Goal: Contribute content: Add original content to the website for others to see

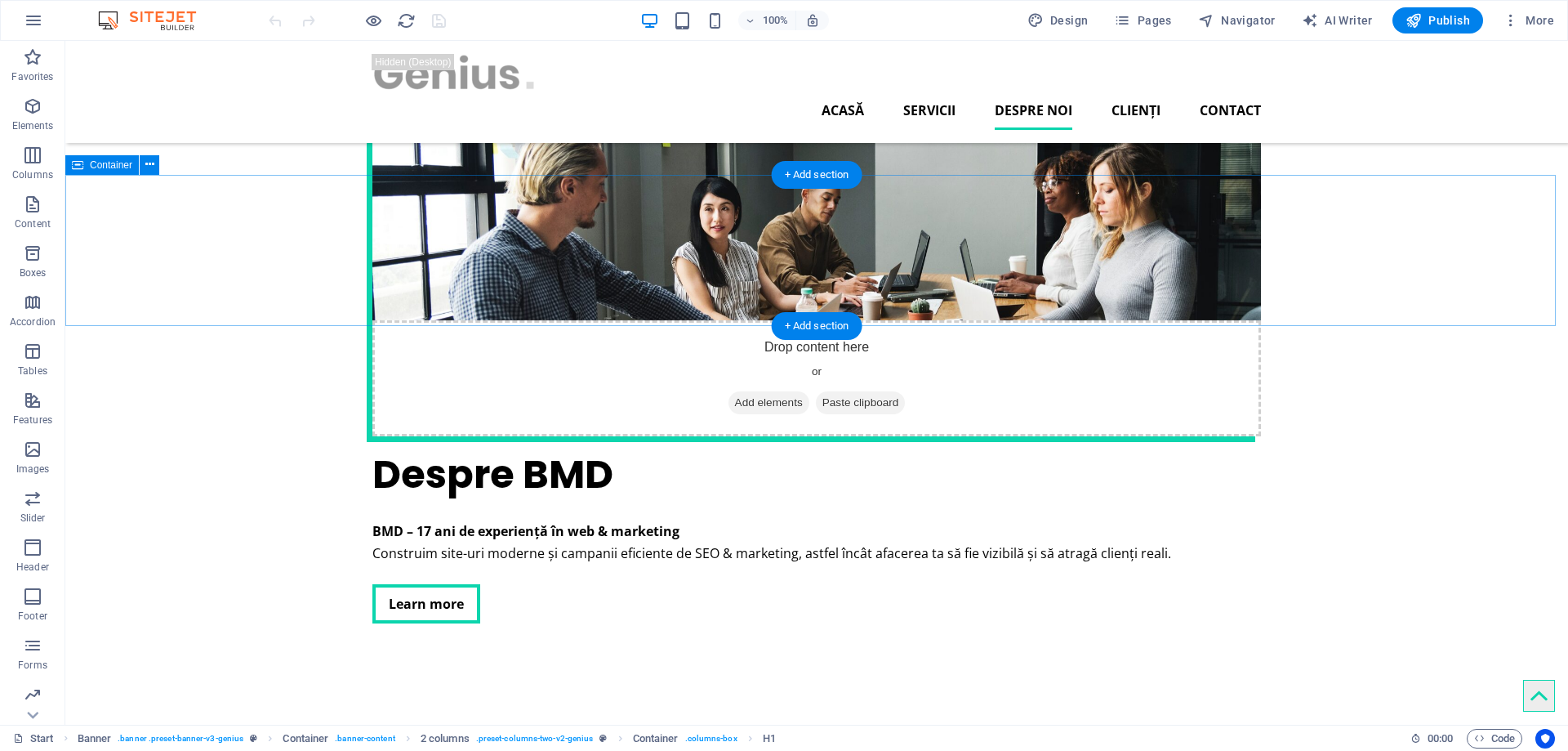
scroll to position [2294, 0]
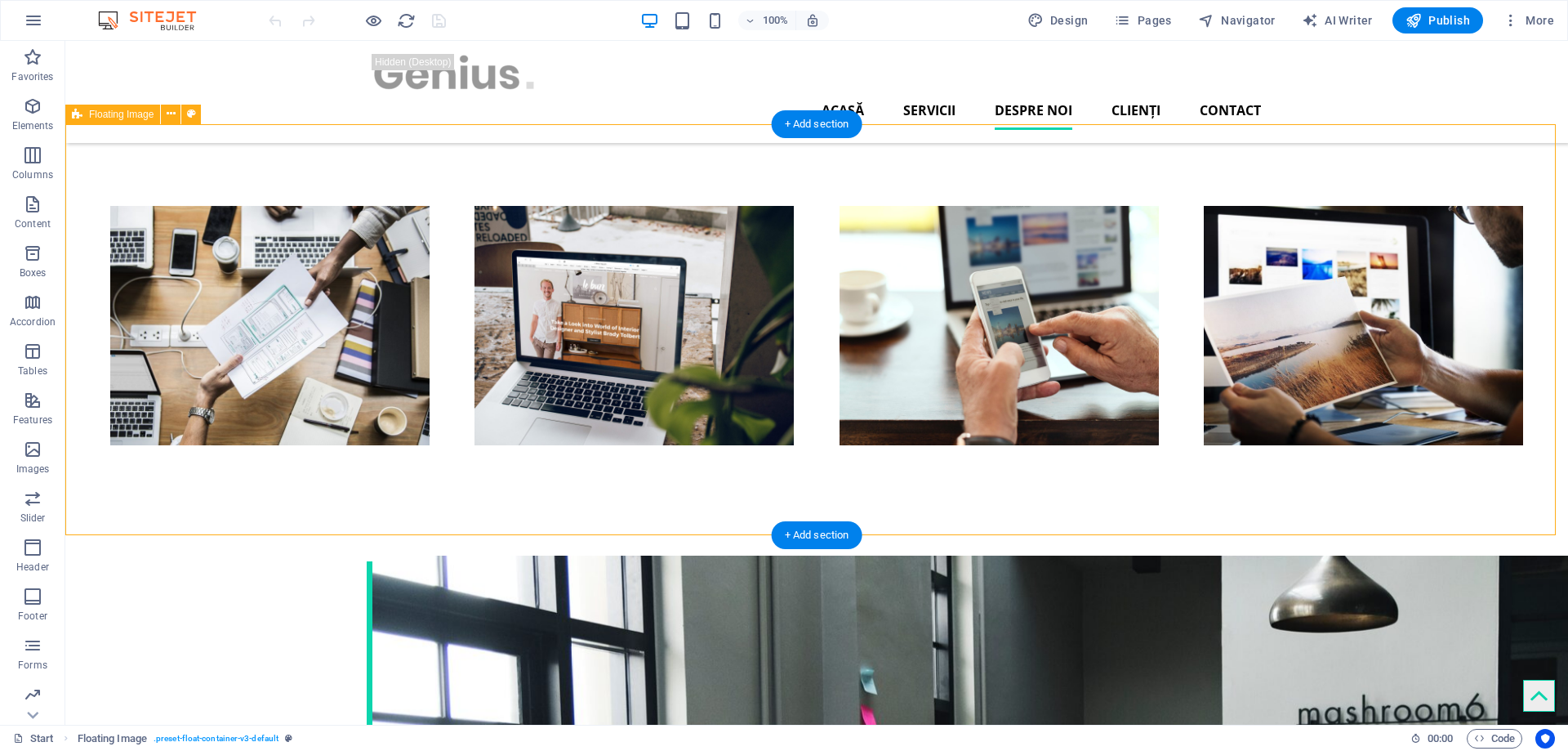
scroll to position [2131, 0]
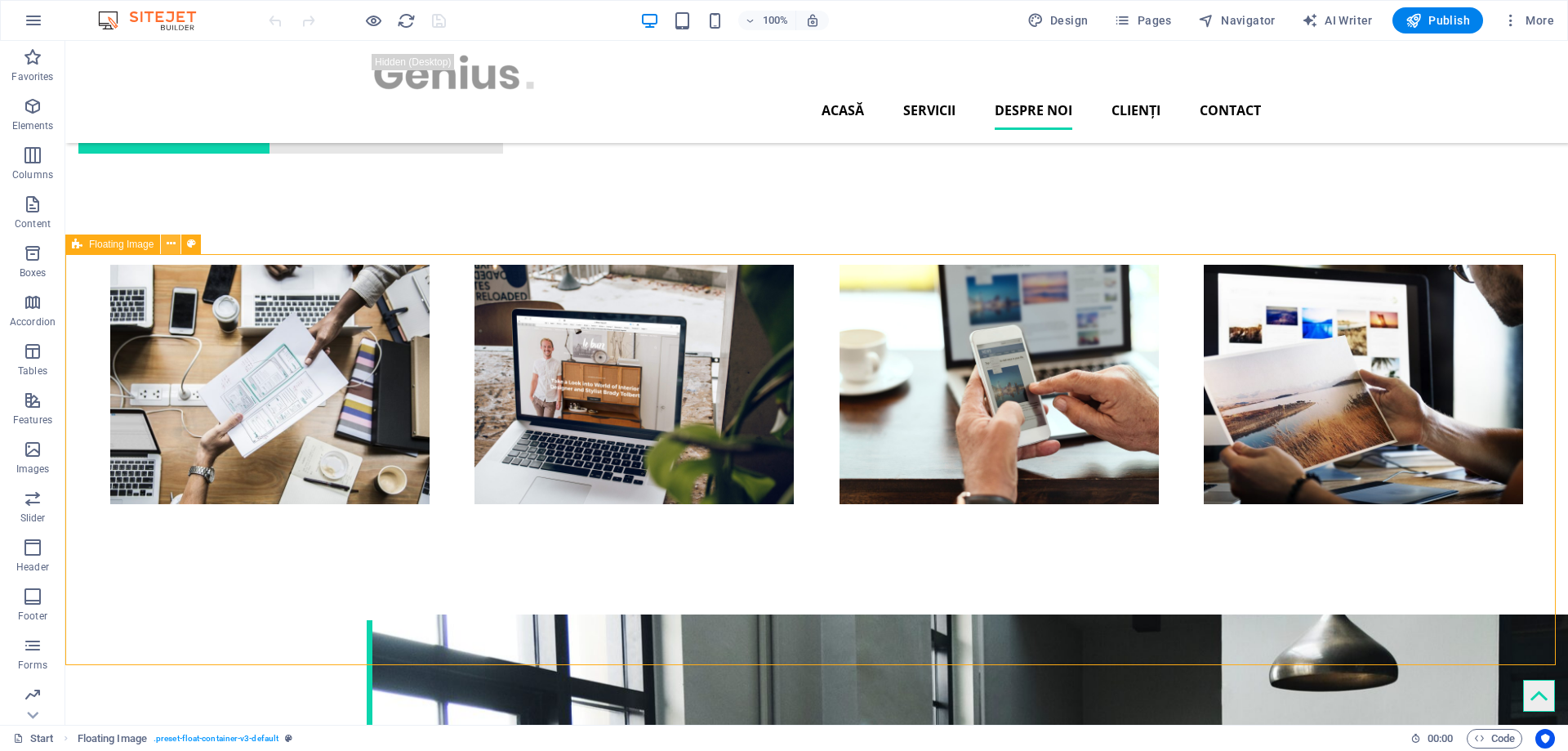
click at [173, 241] on icon at bounding box center [170, 244] width 9 height 18
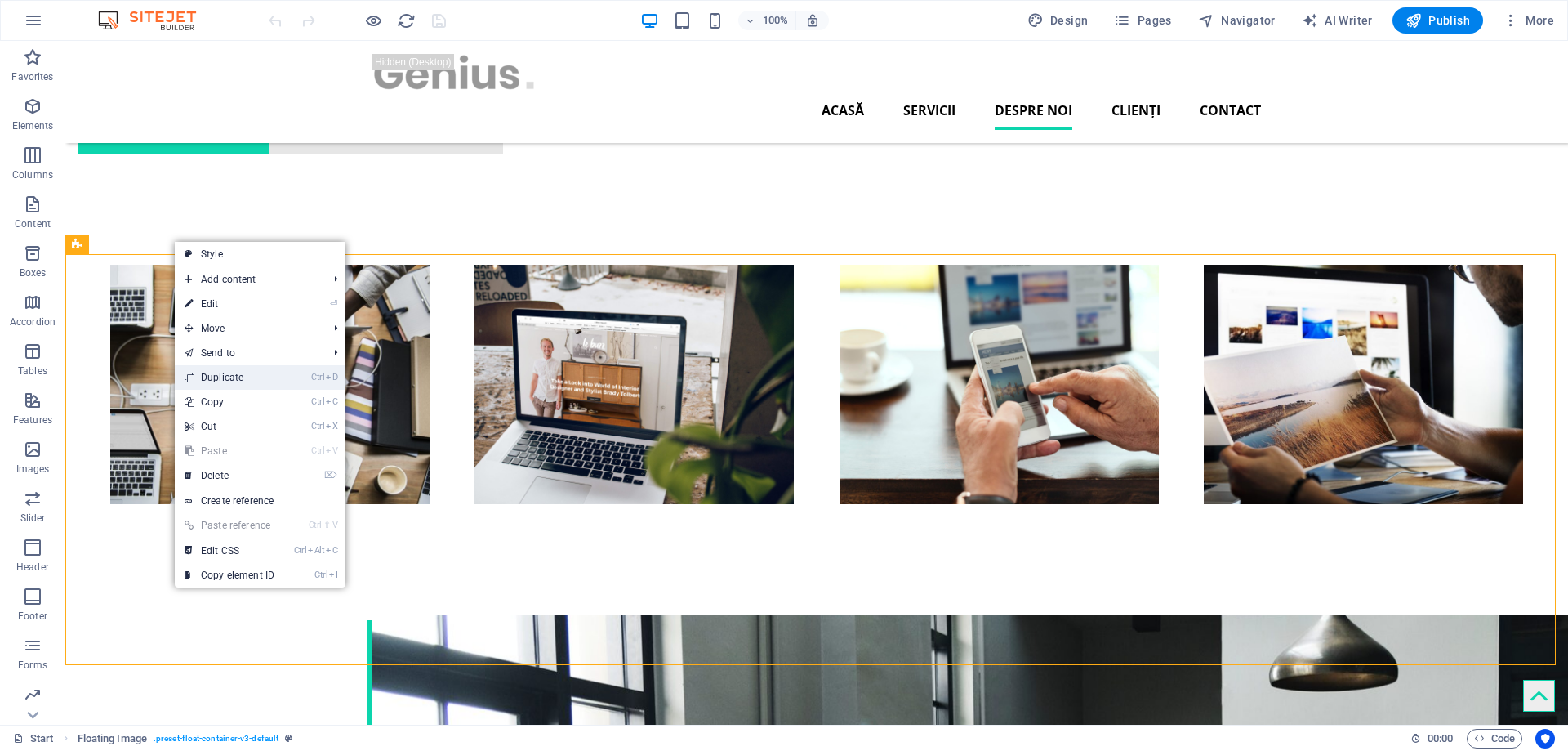
click at [237, 373] on link "Ctrl D Duplicate" at bounding box center [230, 376] width 110 height 24
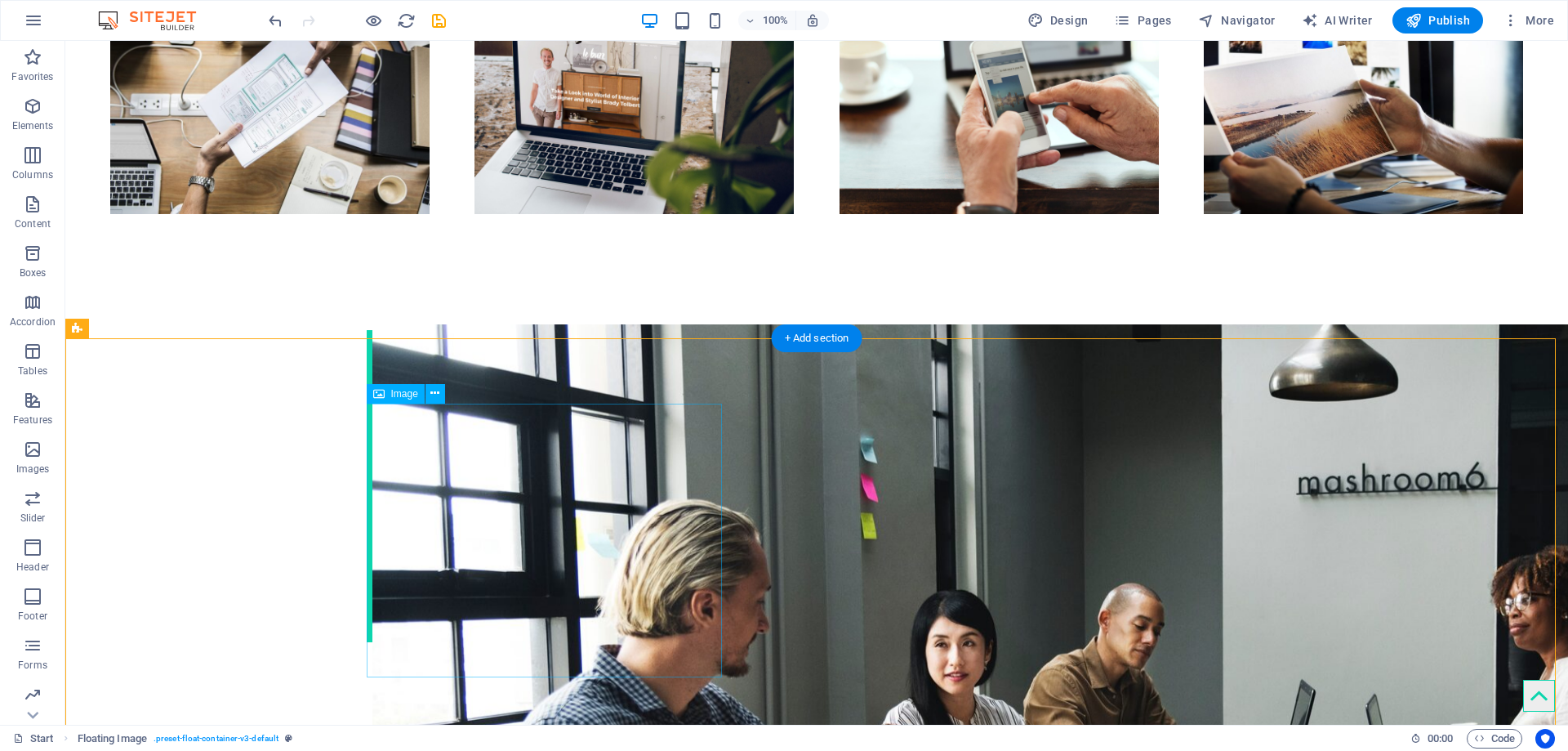
scroll to position [2539, 0]
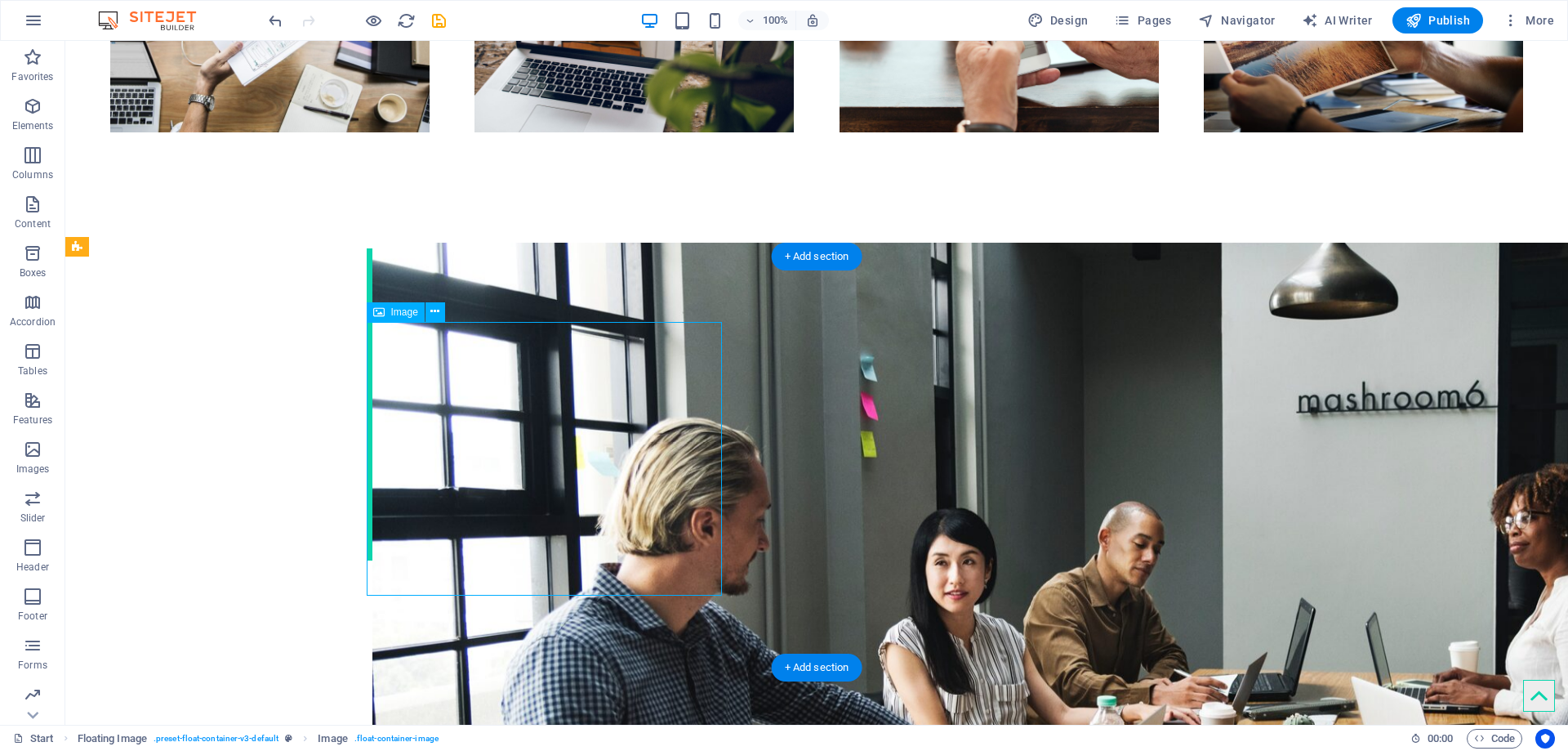
select select "%"
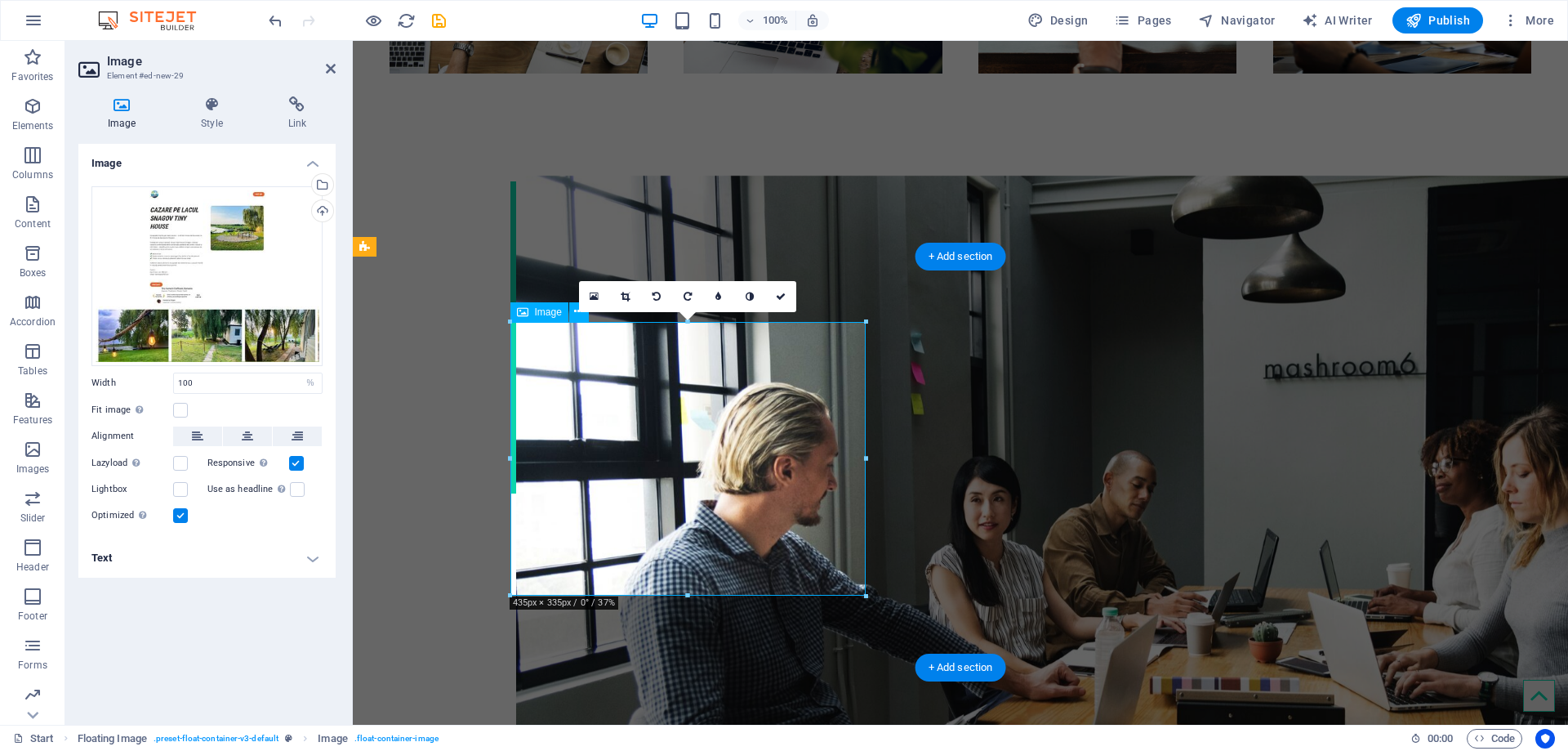
scroll to position [2497, 0]
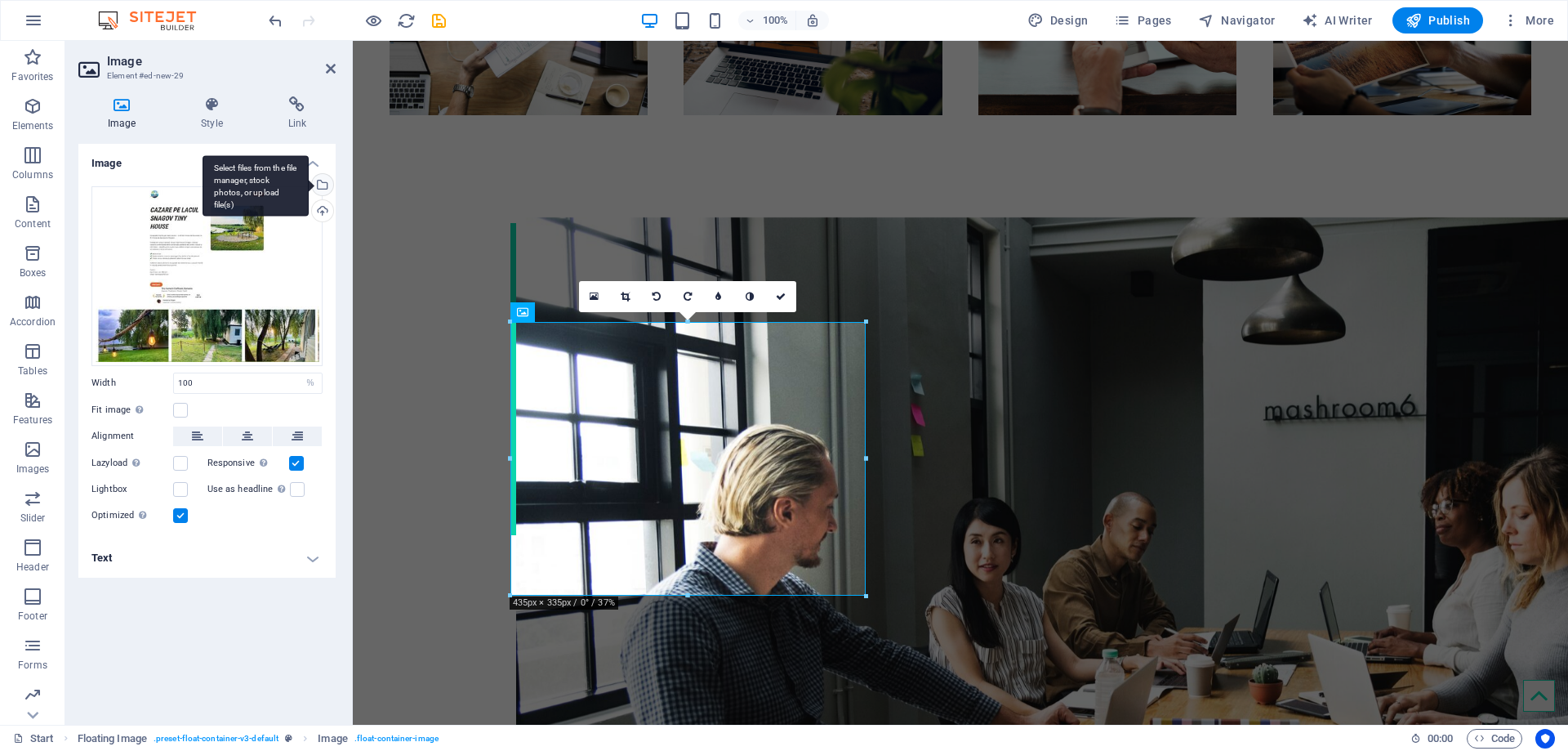
click at [309, 186] on div "Select files from the file manager, stock photos, or upload file(s)" at bounding box center [255, 186] width 107 height 62
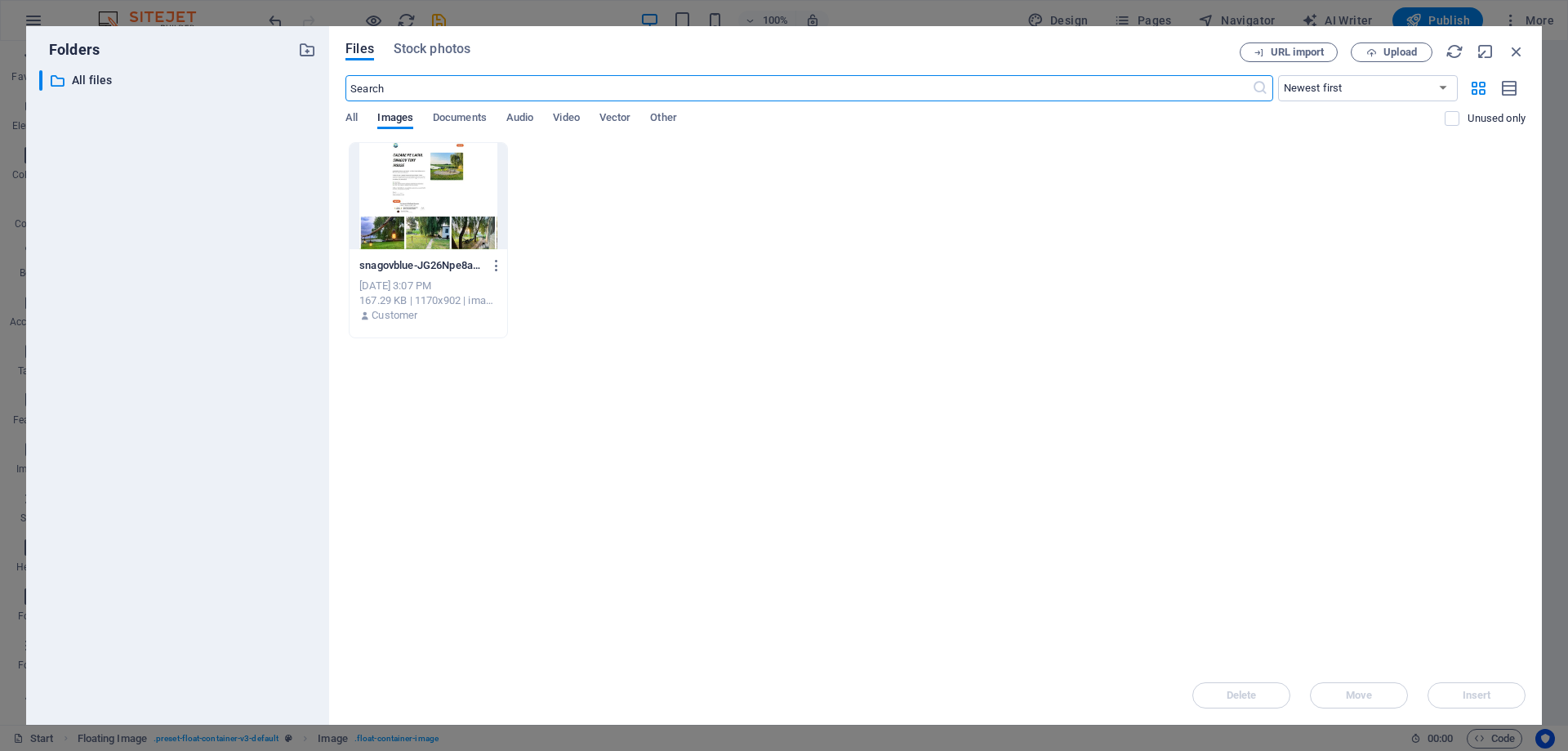
click at [255, 305] on div "​ All files All files" at bounding box center [177, 391] width 277 height 641
click at [1386, 51] on span "Upload" at bounding box center [1401, 52] width 33 height 10
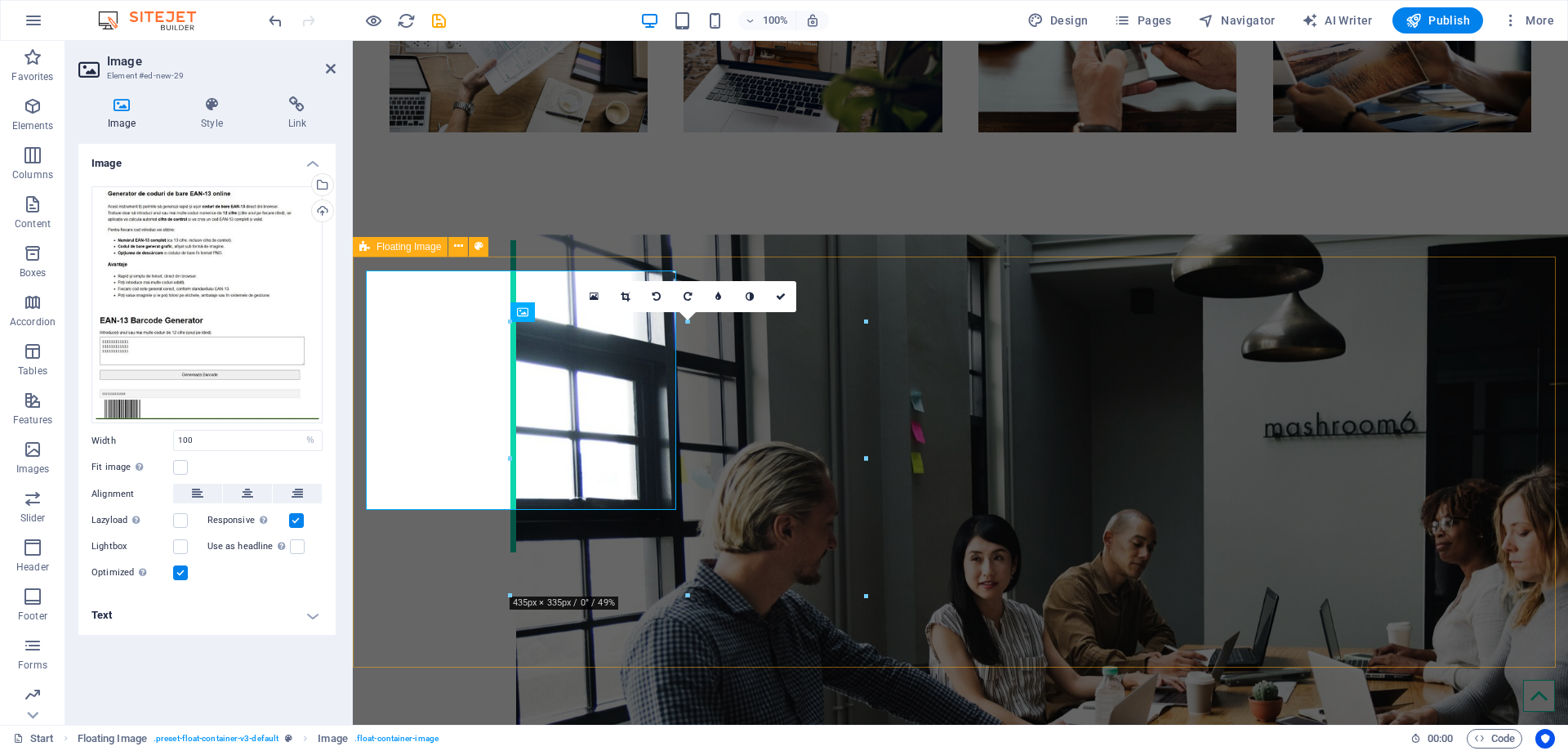
scroll to position [2497, 0]
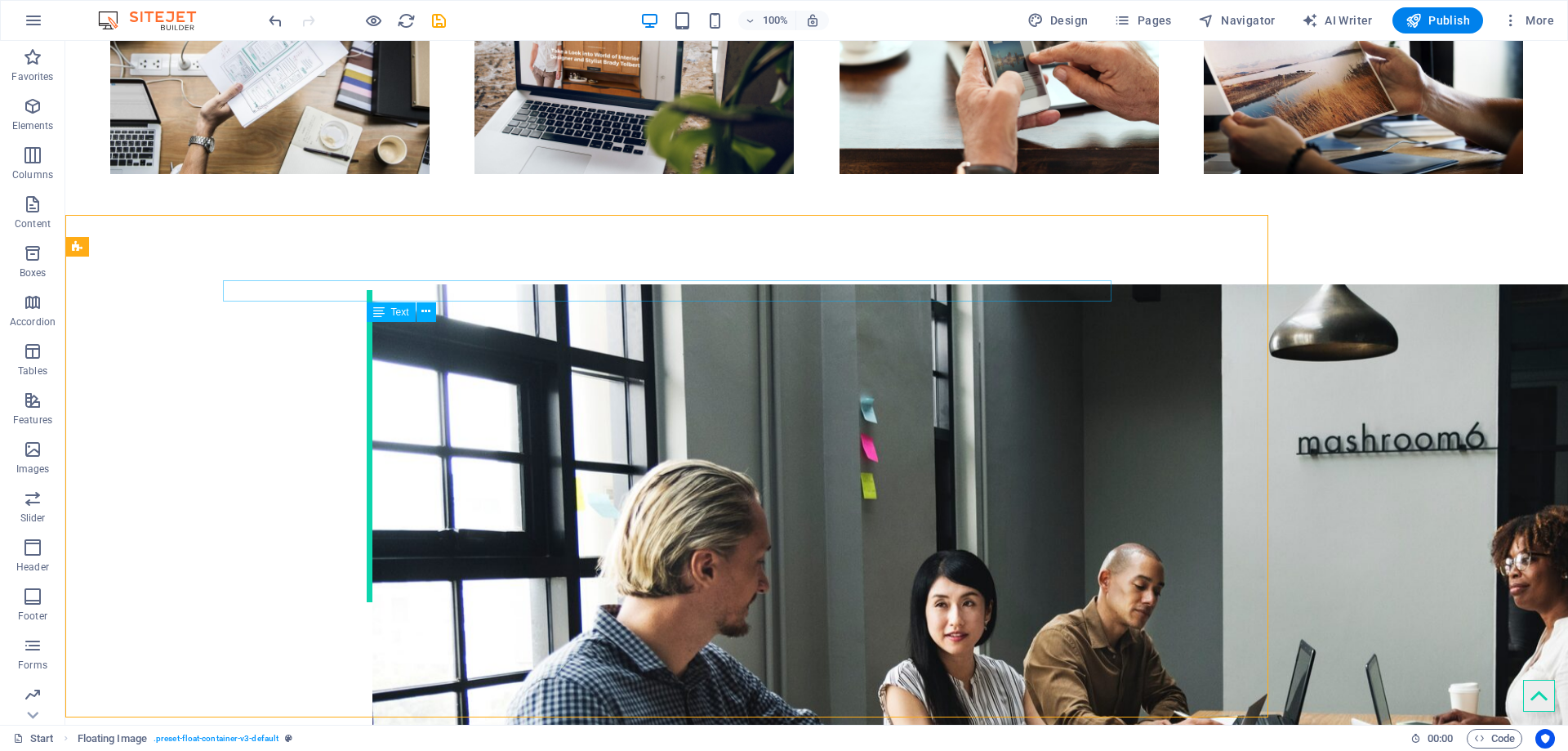
scroll to position [2539, 0]
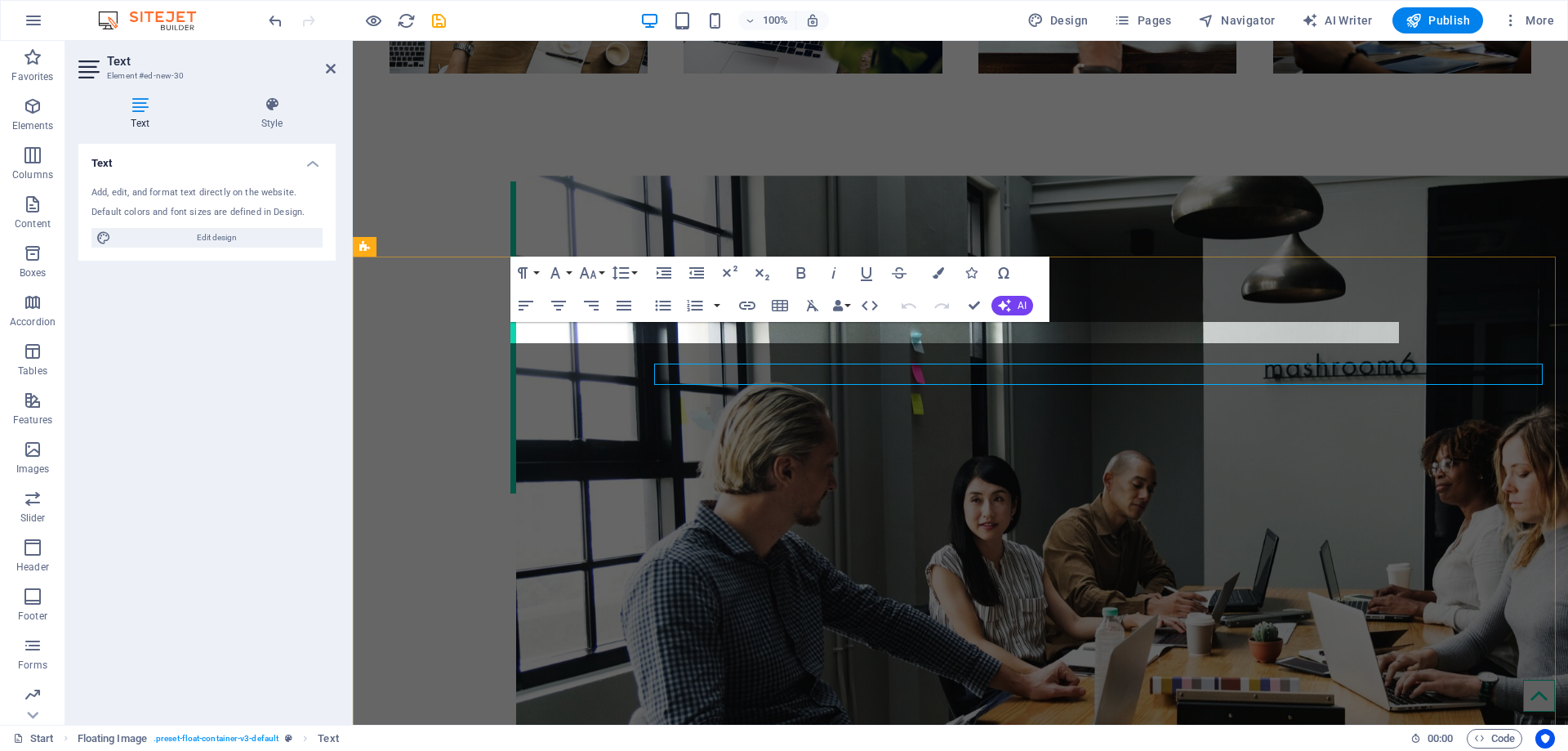
scroll to position [2497, 0]
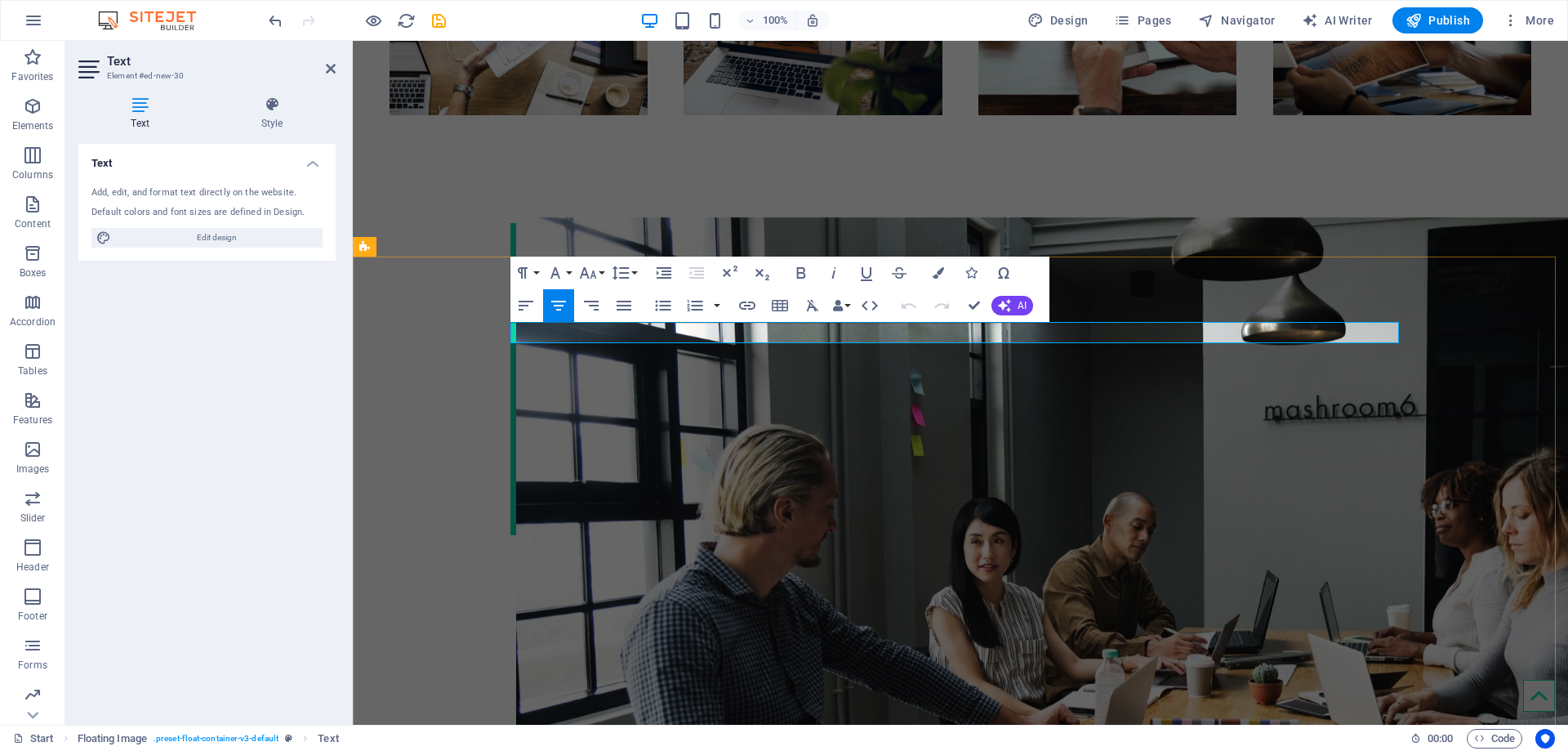
drag, startPoint x: 1242, startPoint y: 337, endPoint x: 1052, endPoint y: 334, distance: 190.0
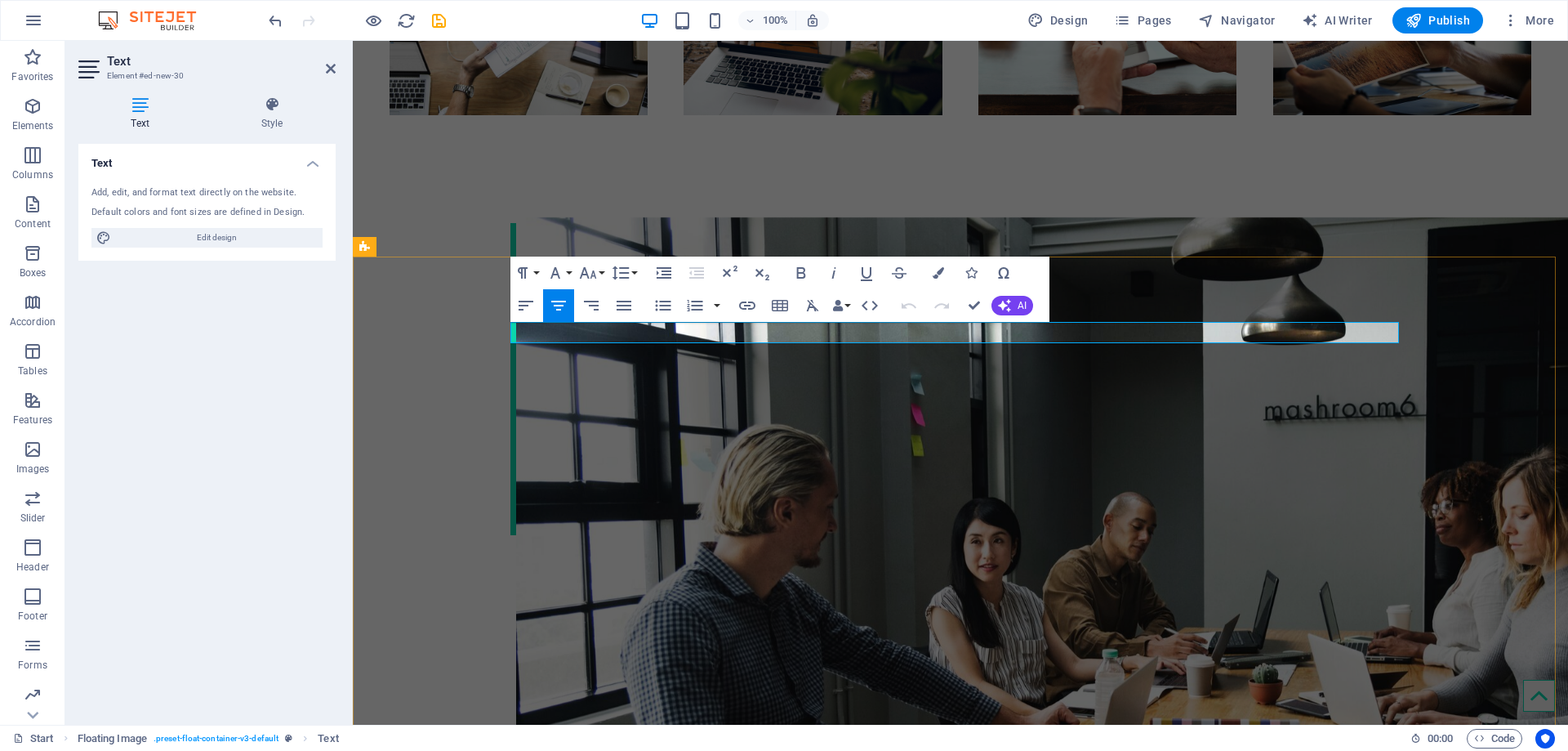
drag, startPoint x: 1183, startPoint y: 331, endPoint x: 1077, endPoint y: 331, distance: 106.0
drag, startPoint x: 1212, startPoint y: 332, endPoint x: 1073, endPoint y: 336, distance: 139.1
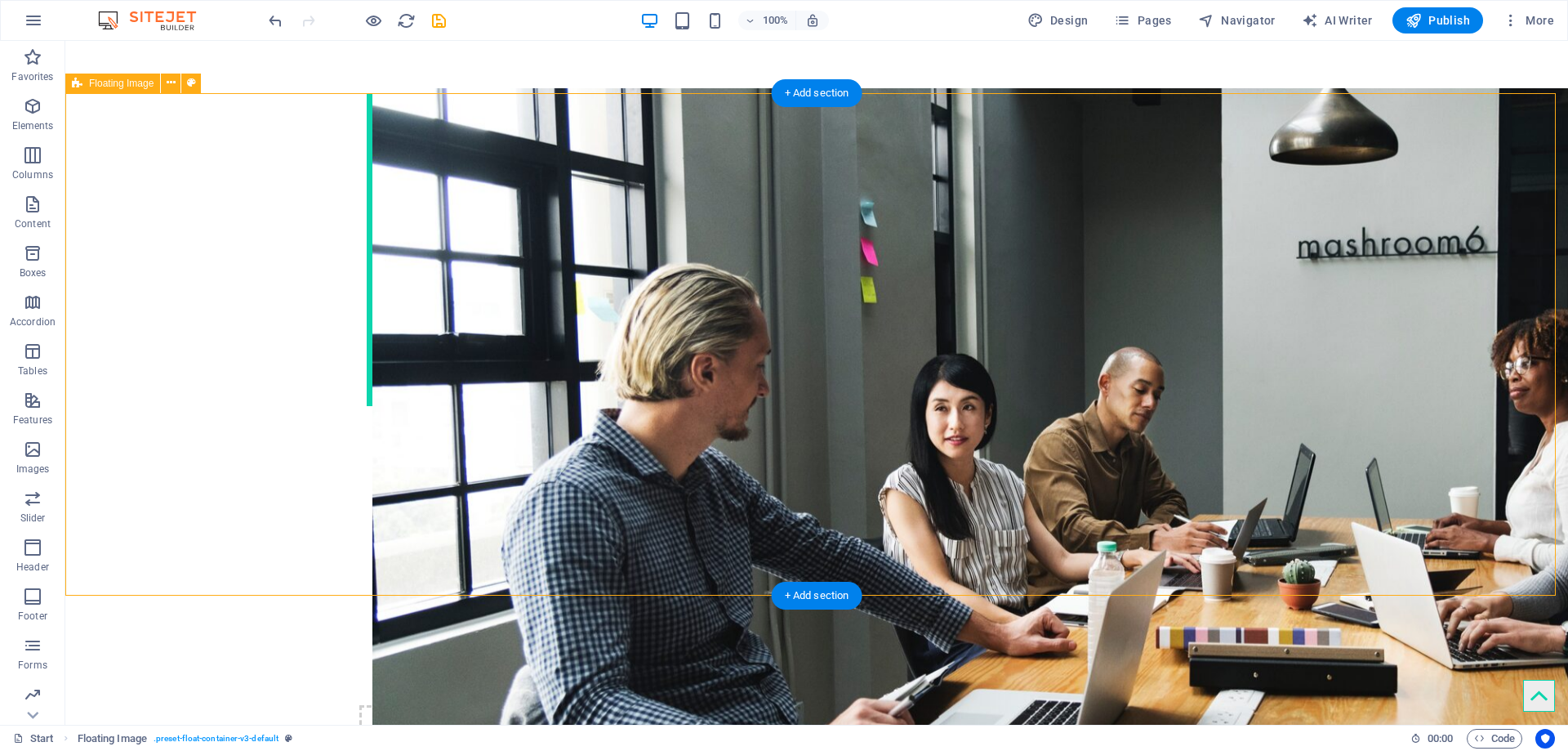
scroll to position [2703, 0]
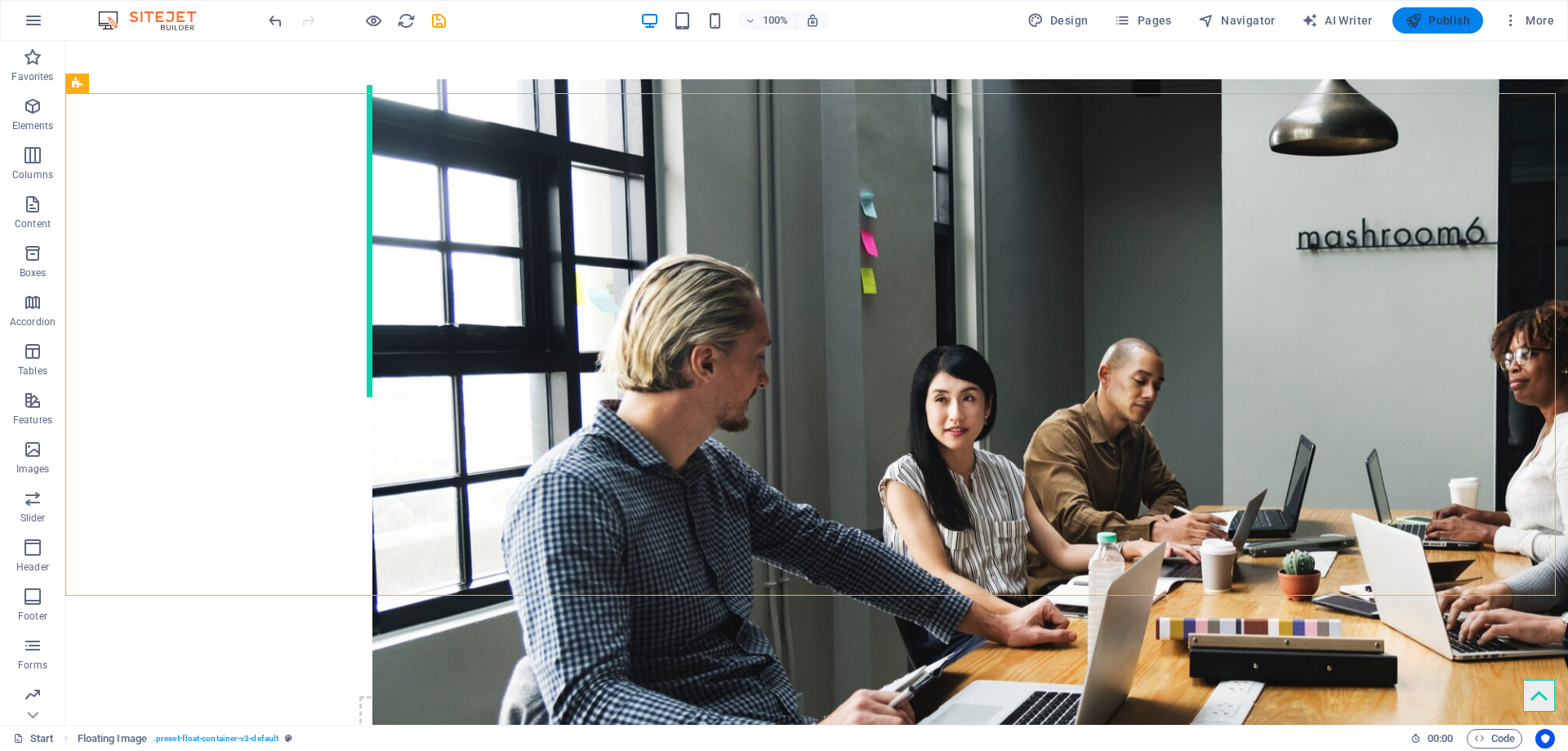
click at [1432, 25] on span "Publish" at bounding box center [1438, 21] width 65 height 17
